Goal: Find specific page/section: Find specific page/section

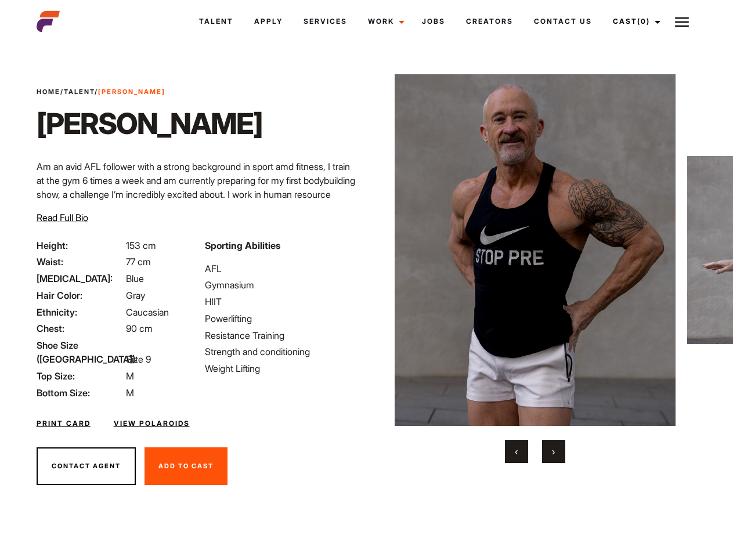
click at [634, 21] on link "Cast (0)" at bounding box center [635, 21] width 65 height 31
click at [682, 21] on img at bounding box center [682, 22] width 14 height 14
click at [535, 269] on img at bounding box center [536, 250] width 282 height 352
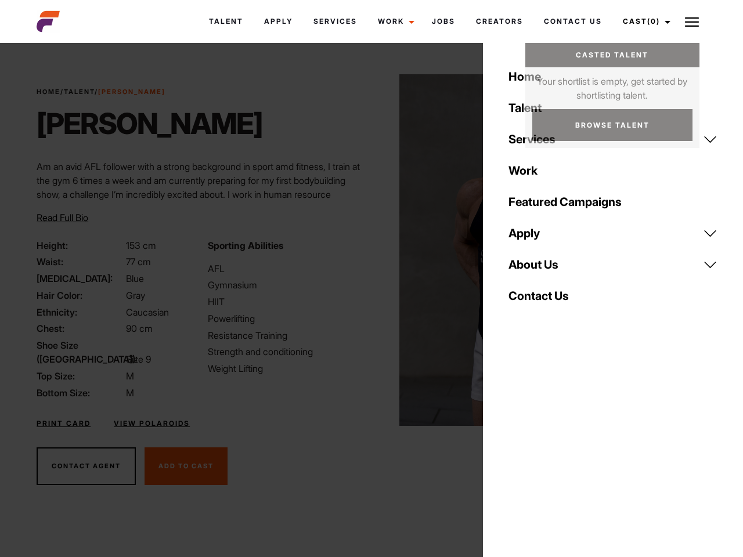
click at [366, 250] on div "Sporting Abilities AFL Gymnasium HIIT Powerlifting Resistance Training Strength…" at bounding box center [286, 319] width 171 height 161
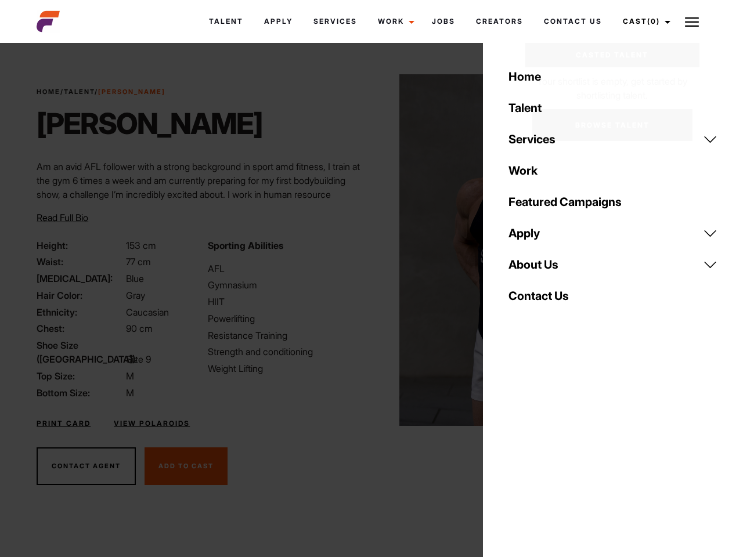
click at [517, 452] on body "Talent Apply Services Work Campaigns Jobs Creators Contact Us Cast (0) Casted T…" at bounding box center [371, 313] width 743 height 534
click at [554, 452] on div "Home Talent Services Talent Casting Photography Videography Creative Hair and M…" at bounding box center [613, 278] width 260 height 557
